Goal: Task Accomplishment & Management: Use online tool/utility

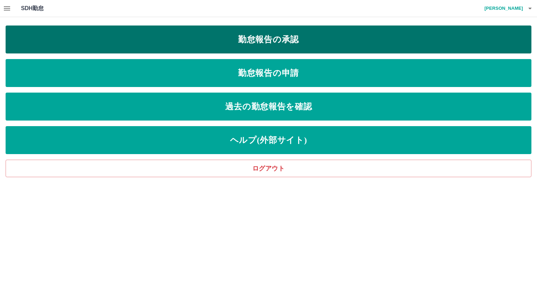
click at [328, 41] on link "勤怠報告の承認" at bounding box center [269, 40] width 526 height 28
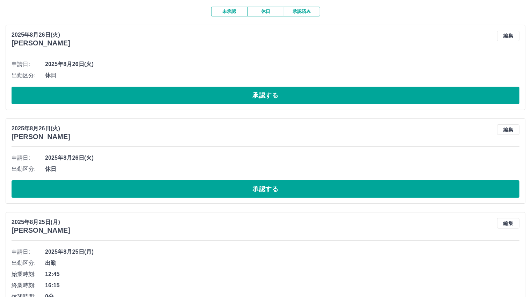
scroll to position [70, 0]
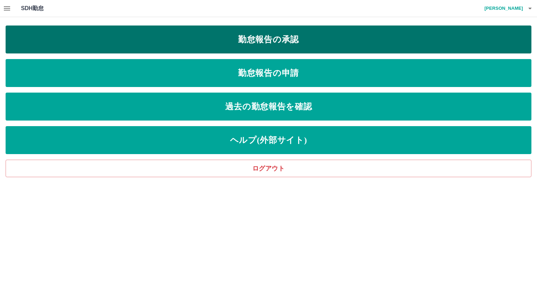
click at [198, 47] on link "勤怠報告の承認" at bounding box center [269, 40] width 526 height 28
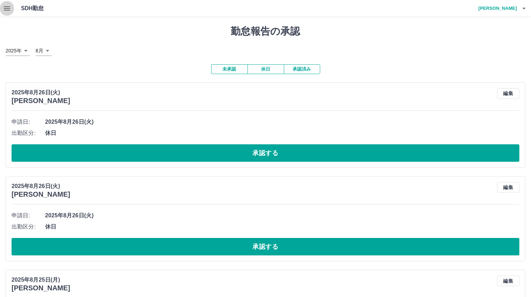
click at [10, 8] on icon "button" at bounding box center [7, 8] width 6 height 4
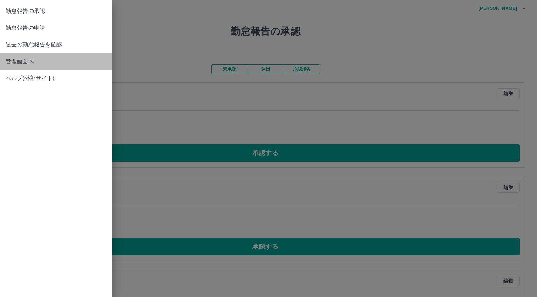
click at [32, 62] on span "管理画面へ" at bounding box center [56, 61] width 101 height 8
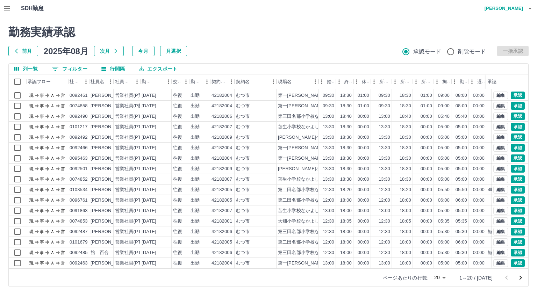
scroll to position [36, 0]
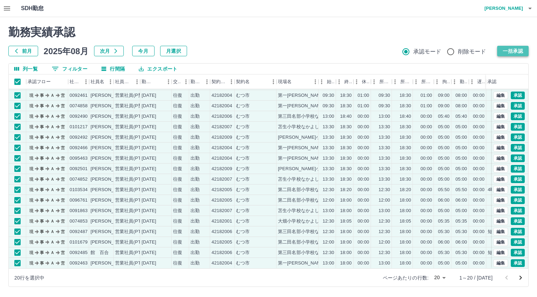
click at [518, 53] on button "一括承認" at bounding box center [513, 51] width 31 height 10
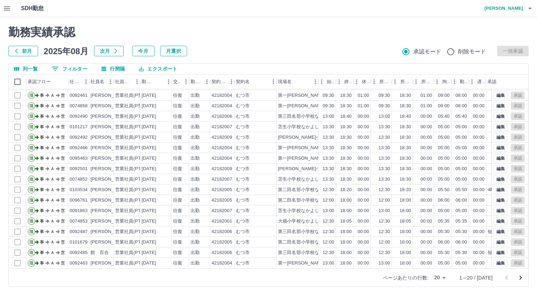
click at [521, 279] on icon "次のページへ" at bounding box center [521, 278] width 2 height 4
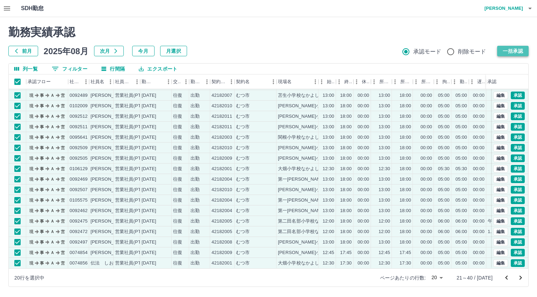
click at [511, 52] on button "一括承認" at bounding box center [513, 51] width 31 height 10
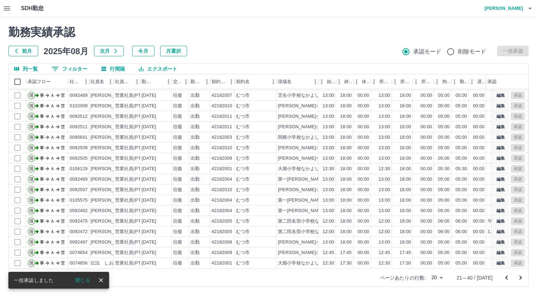
click at [520, 279] on icon "次のページへ" at bounding box center [521, 278] width 2 height 4
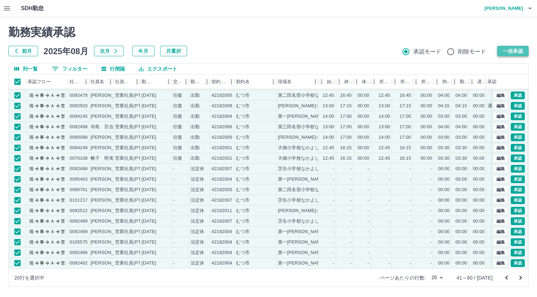
click at [513, 52] on button "一括承認" at bounding box center [513, 51] width 31 height 10
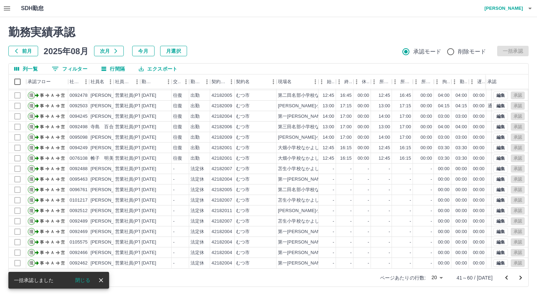
click at [521, 279] on icon "次のページへ" at bounding box center [521, 278] width 2 height 4
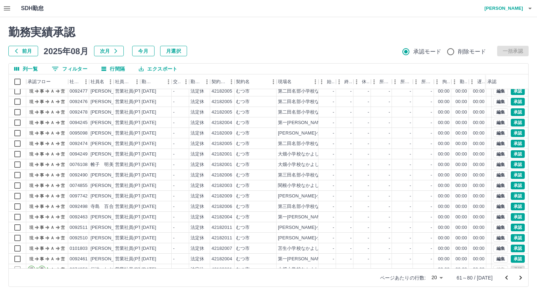
scroll to position [0, 0]
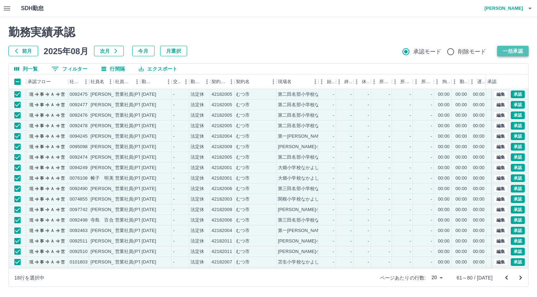
click at [511, 51] on button "一括承認" at bounding box center [513, 51] width 31 height 10
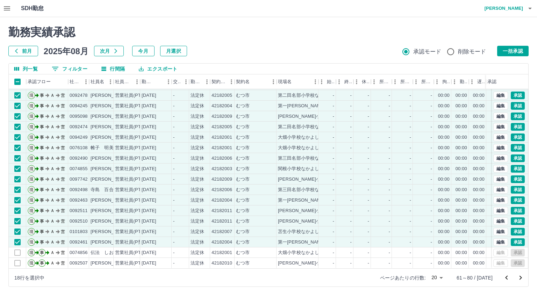
scroll to position [36, 0]
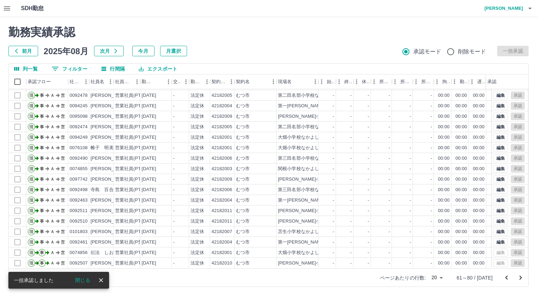
click at [520, 279] on icon "次のページへ" at bounding box center [521, 278] width 8 height 8
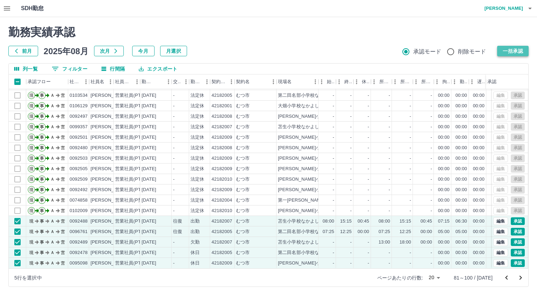
click at [508, 49] on button "一括承認" at bounding box center [513, 51] width 31 height 10
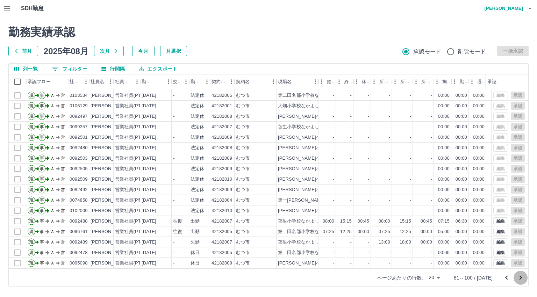
click at [521, 279] on icon "次のページへ" at bounding box center [521, 278] width 8 height 8
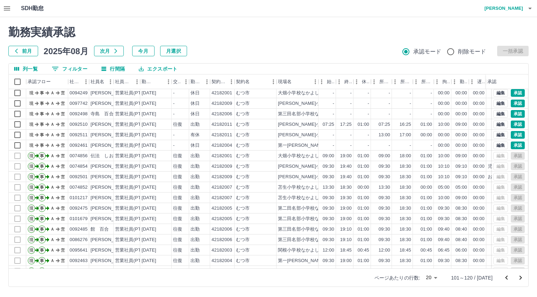
scroll to position [0, 0]
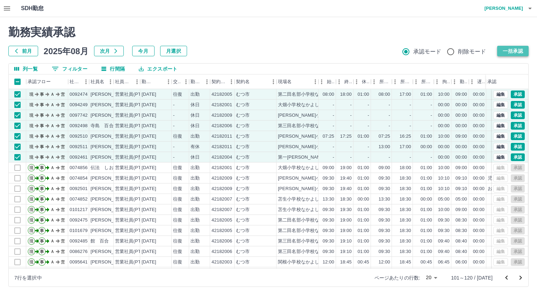
click at [514, 52] on button "一括承認" at bounding box center [513, 51] width 31 height 10
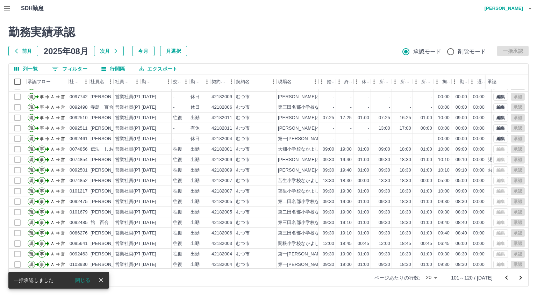
scroll to position [36, 0]
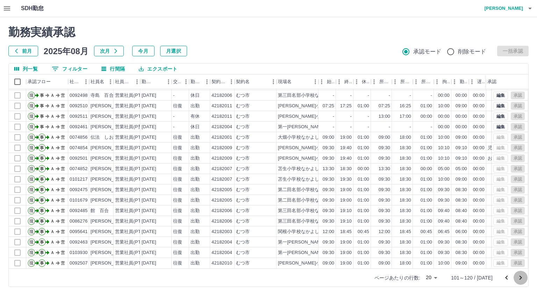
click at [521, 277] on icon "次のページへ" at bounding box center [521, 278] width 2 height 4
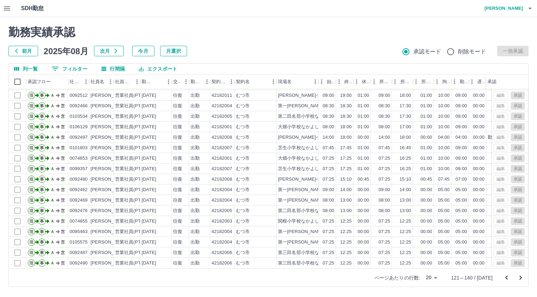
click at [519, 280] on icon "次のページへ" at bounding box center [521, 278] width 8 height 8
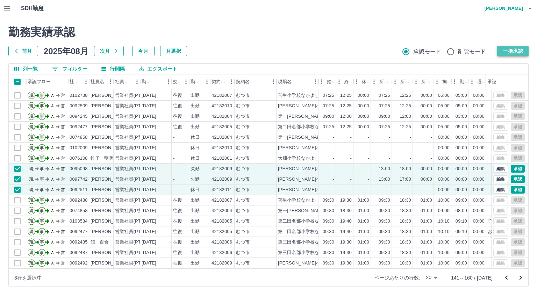
click at [519, 51] on button "一括承認" at bounding box center [513, 51] width 31 height 10
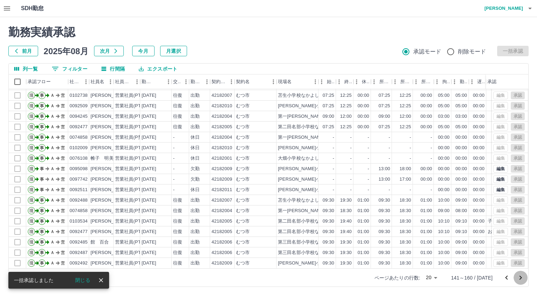
click at [523, 277] on icon "次のページへ" at bounding box center [521, 278] width 8 height 8
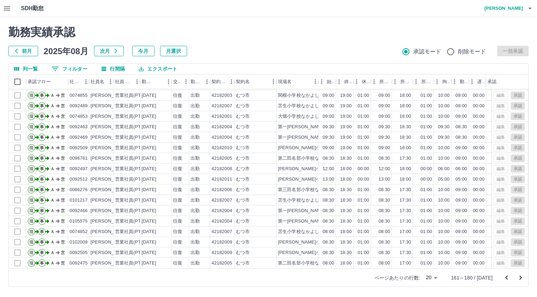
click at [522, 278] on icon "次のページへ" at bounding box center [521, 278] width 2 height 4
click at [522, 277] on icon "次のページへ" at bounding box center [521, 278] width 8 height 8
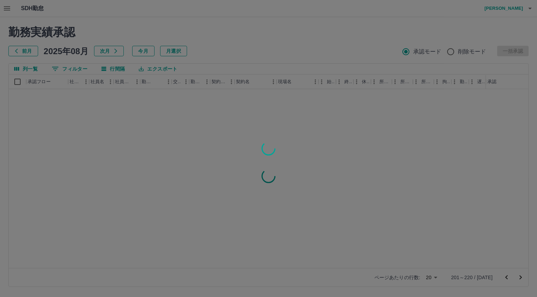
scroll to position [0, 0]
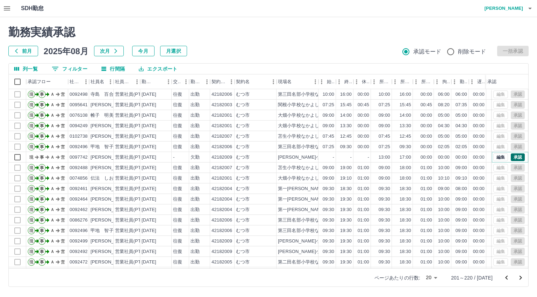
click at [511, 158] on button "承認" at bounding box center [518, 158] width 14 height 8
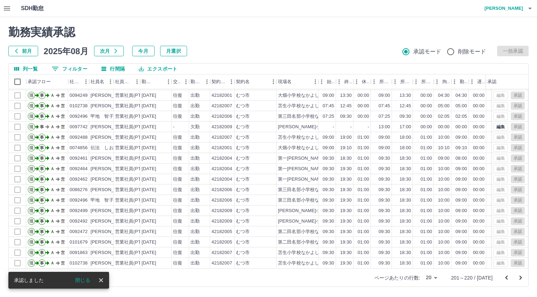
scroll to position [36, 0]
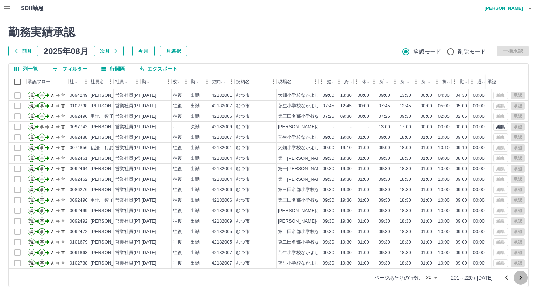
click at [523, 277] on icon "次のページへ" at bounding box center [521, 278] width 8 height 8
click at [520, 278] on icon "次のページへ" at bounding box center [521, 278] width 8 height 8
click at [520, 277] on icon "次のページへ" at bounding box center [521, 278] width 8 height 8
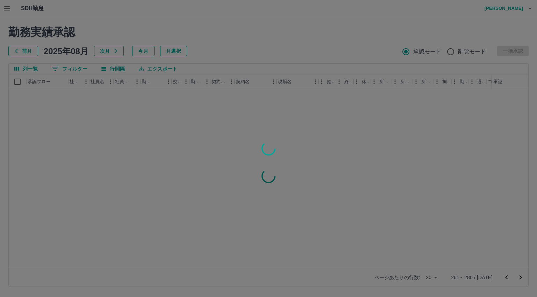
scroll to position [0, 0]
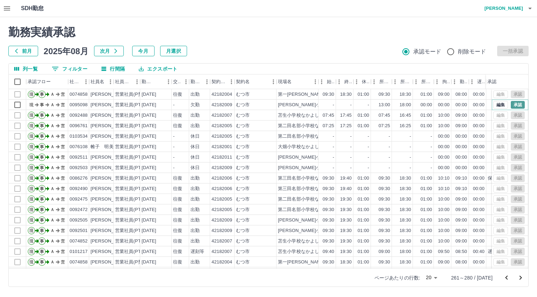
click at [513, 104] on button "承認" at bounding box center [518, 105] width 14 height 8
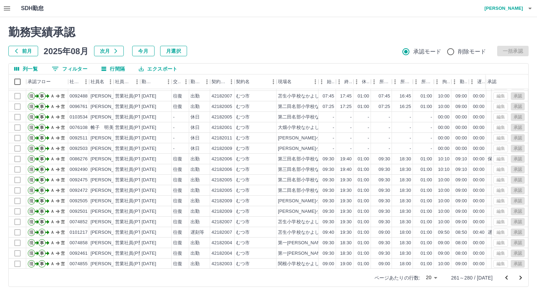
scroll to position [36, 0]
click at [519, 279] on icon "次のページへ" at bounding box center [521, 278] width 8 height 8
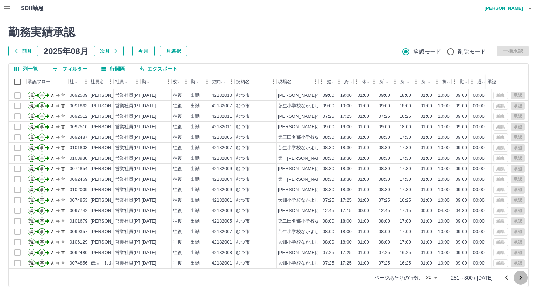
click at [521, 278] on icon "次のページへ" at bounding box center [521, 278] width 2 height 4
click at [520, 279] on icon "次のページへ" at bounding box center [521, 278] width 2 height 4
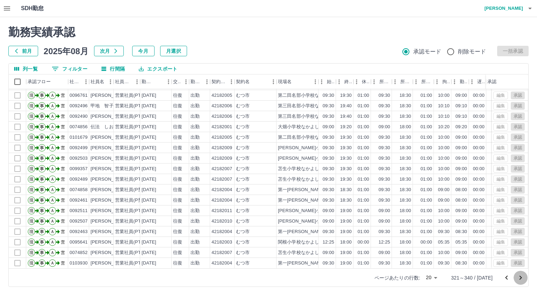
click at [521, 279] on icon "次のページへ" at bounding box center [521, 278] width 2 height 4
click at [521, 277] on icon "次のページへ" at bounding box center [521, 278] width 2 height 4
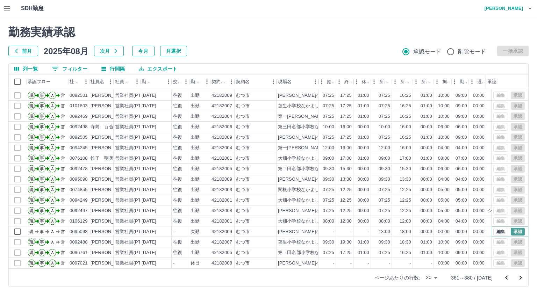
click at [515, 228] on button "承認" at bounding box center [518, 232] width 14 height 8
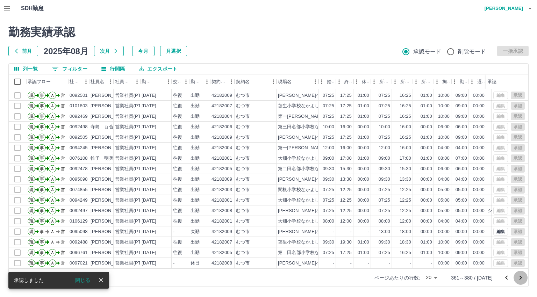
click at [520, 279] on icon "次のページへ" at bounding box center [521, 278] width 8 height 8
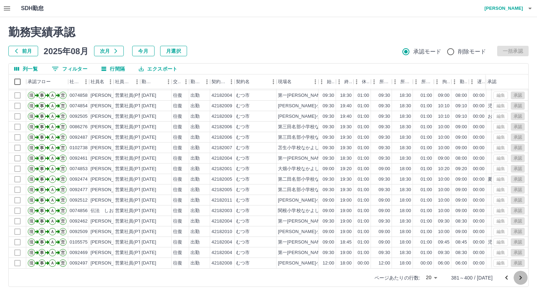
click at [523, 276] on icon "次のページへ" at bounding box center [521, 278] width 8 height 8
click at [521, 277] on icon "次のページへ" at bounding box center [521, 278] width 2 height 4
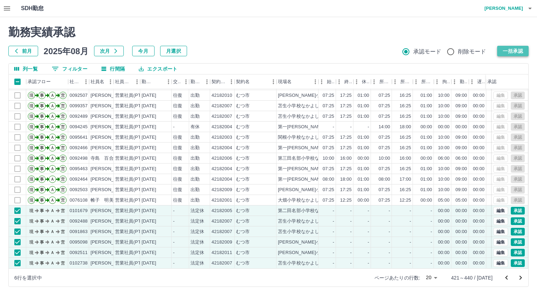
click at [507, 52] on button "一括承認" at bounding box center [513, 51] width 31 height 10
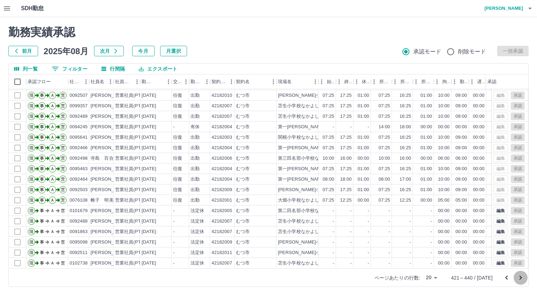
click at [522, 279] on icon "次のページへ" at bounding box center [521, 278] width 8 height 8
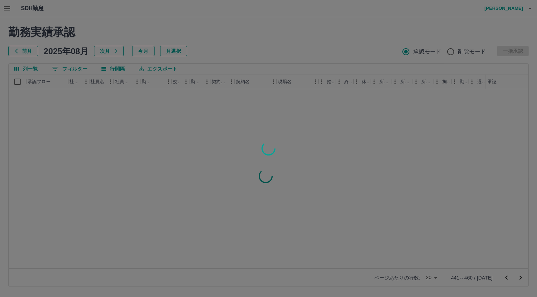
scroll to position [0, 0]
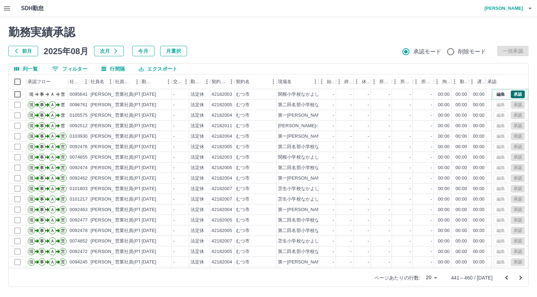
click at [511, 93] on button "承認" at bounding box center [518, 95] width 14 height 8
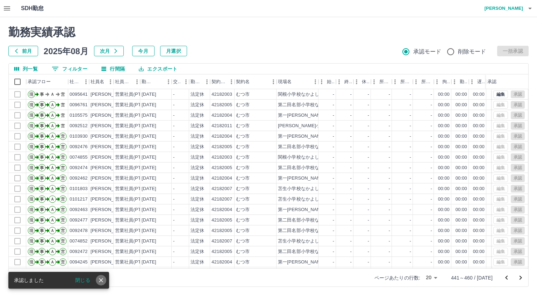
click at [99, 281] on icon "close" at bounding box center [101, 280] width 7 height 7
